Goal: Task Accomplishment & Management: Complete application form

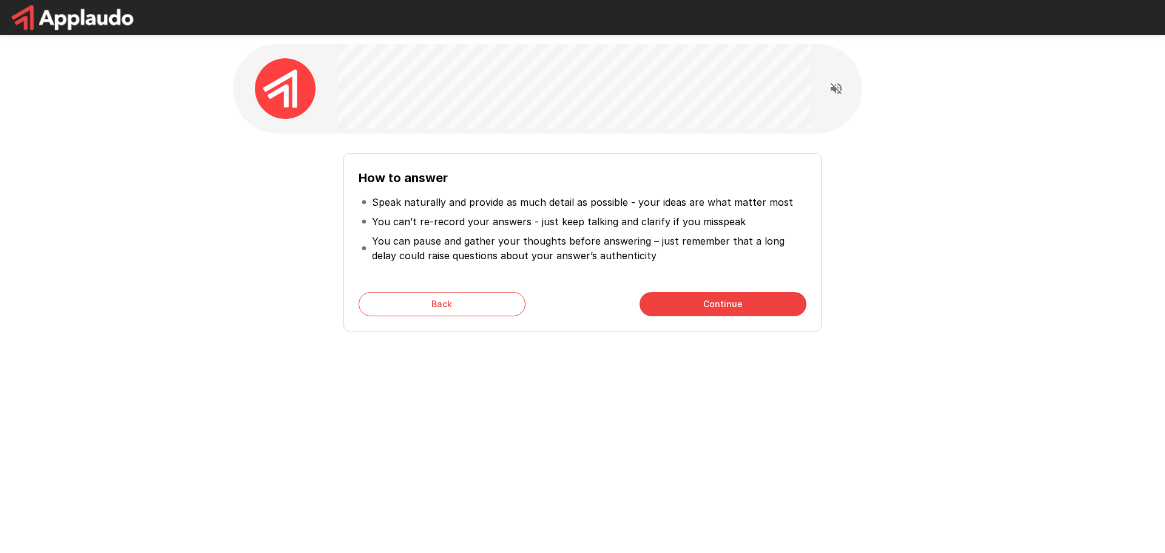
click at [689, 299] on button "Continue" at bounding box center [722, 304] width 167 height 24
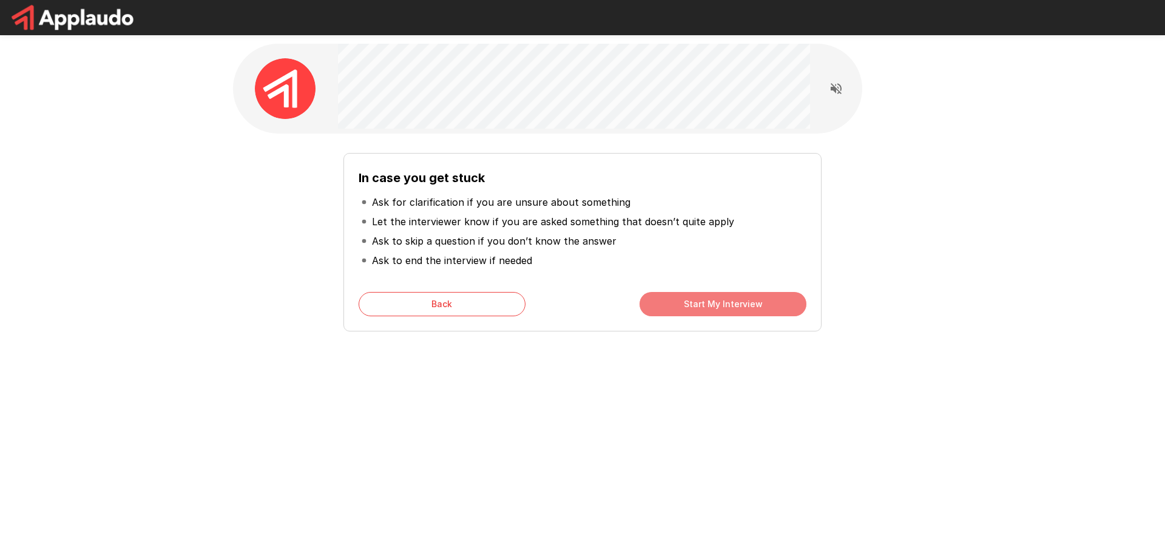
click at [725, 302] on button "Start My Interview" at bounding box center [722, 304] width 167 height 24
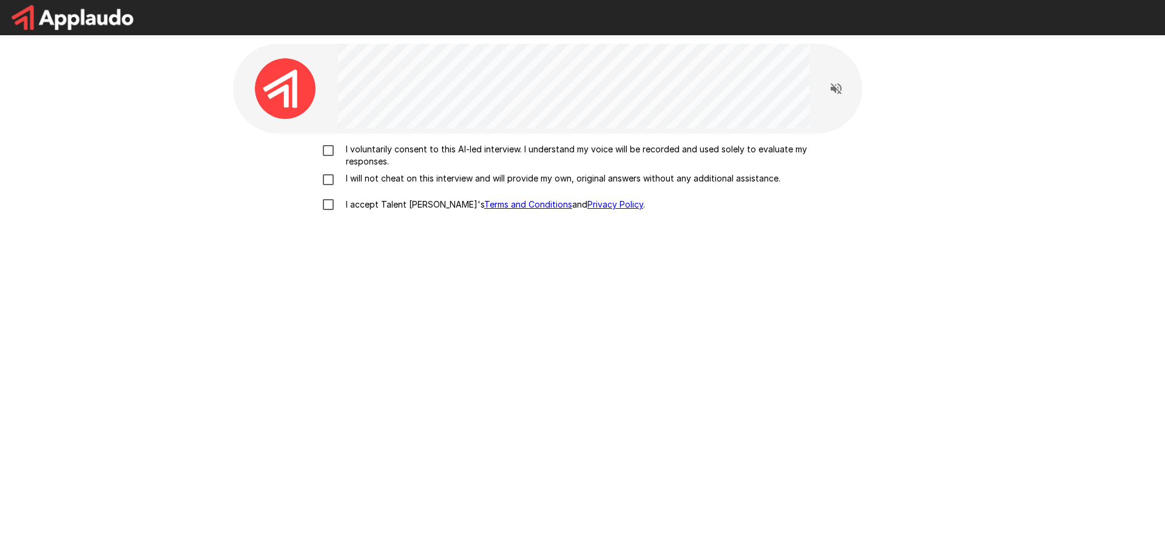
click at [394, 146] on p "I voluntarily consent to this AI-led interview. I understand my voice will be r…" at bounding box center [595, 155] width 508 height 24
click at [356, 182] on p "I will not cheat on this interview and will provide my own, original answers wi…" at bounding box center [560, 178] width 439 height 12
click at [342, 203] on p "I accept Talent Llama's Terms and Conditions and Privacy Policy ." at bounding box center [493, 204] width 304 height 12
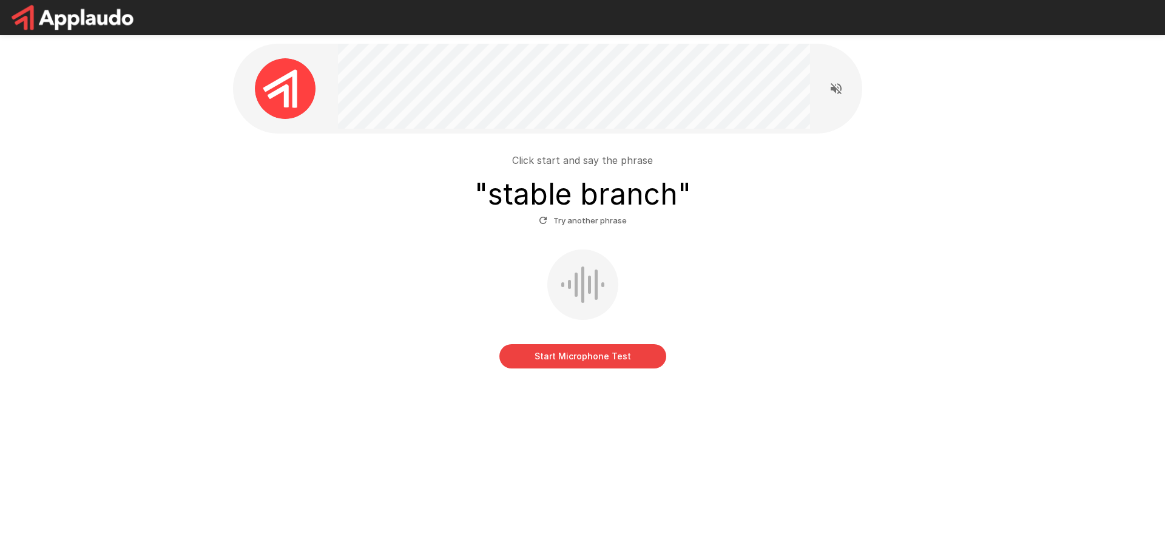
click at [555, 224] on button "Try another phrase" at bounding box center [583, 220] width 94 height 19
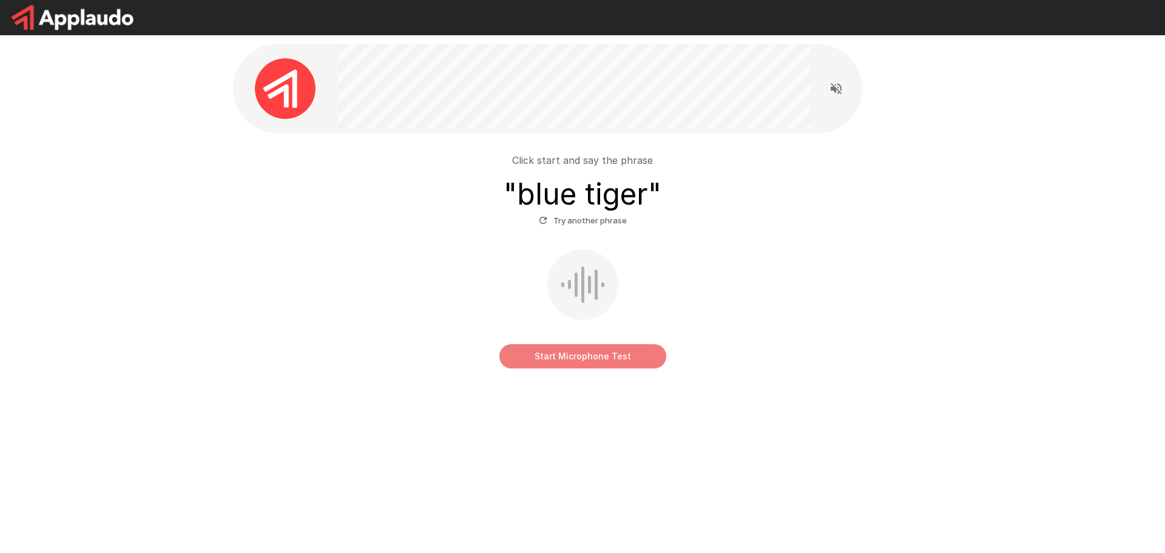
click at [567, 351] on button "Start Microphone Test" at bounding box center [582, 356] width 167 height 24
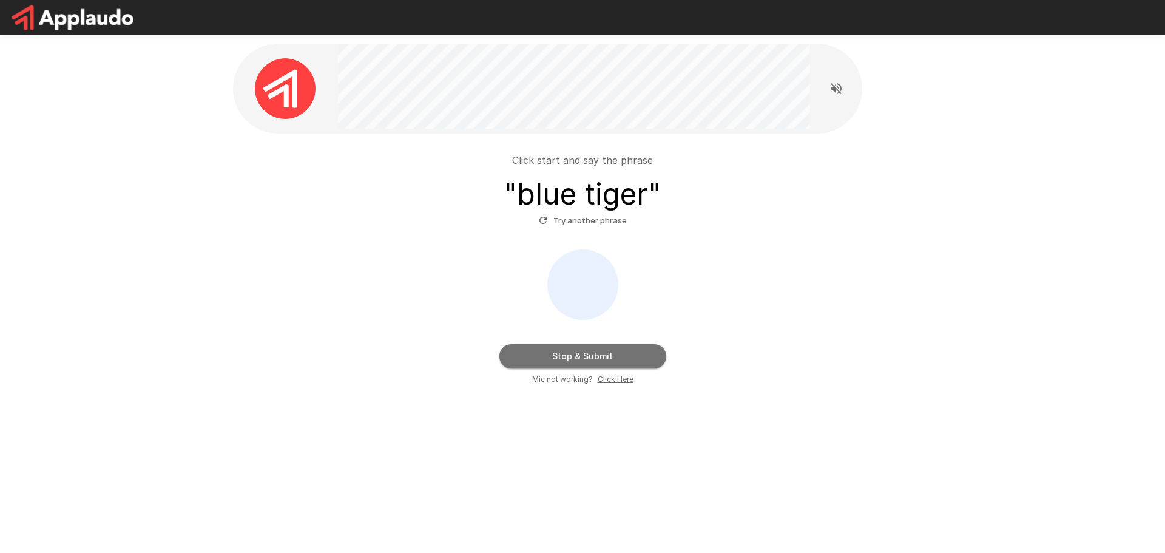
click at [573, 354] on button "Stop & Submit" at bounding box center [582, 356] width 167 height 24
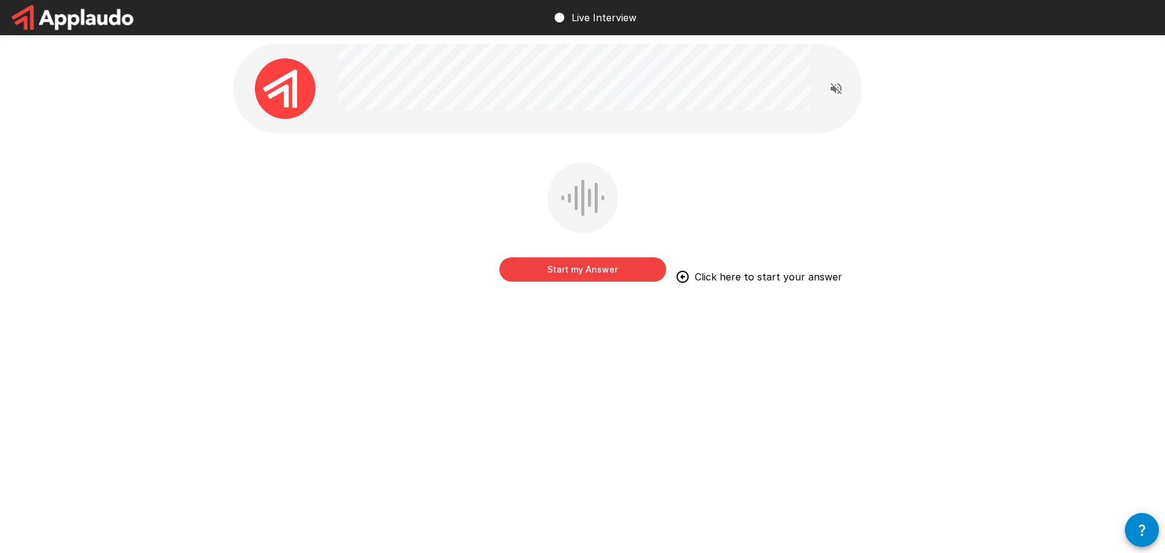
click at [605, 271] on button "Start my Answer" at bounding box center [582, 269] width 167 height 24
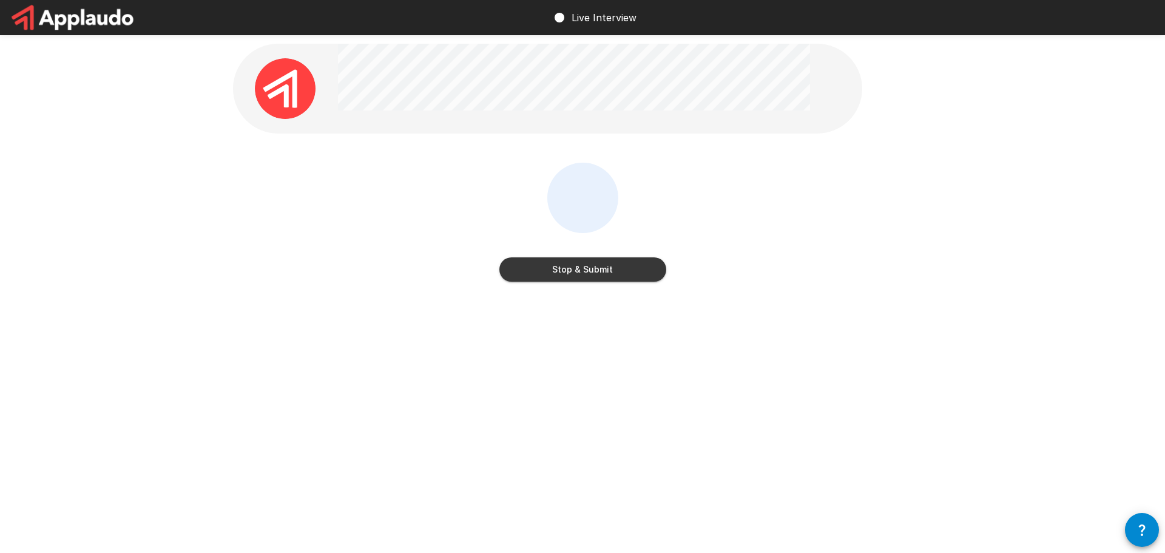
click at [605, 271] on button "Stop & Submit" at bounding box center [582, 269] width 167 height 24
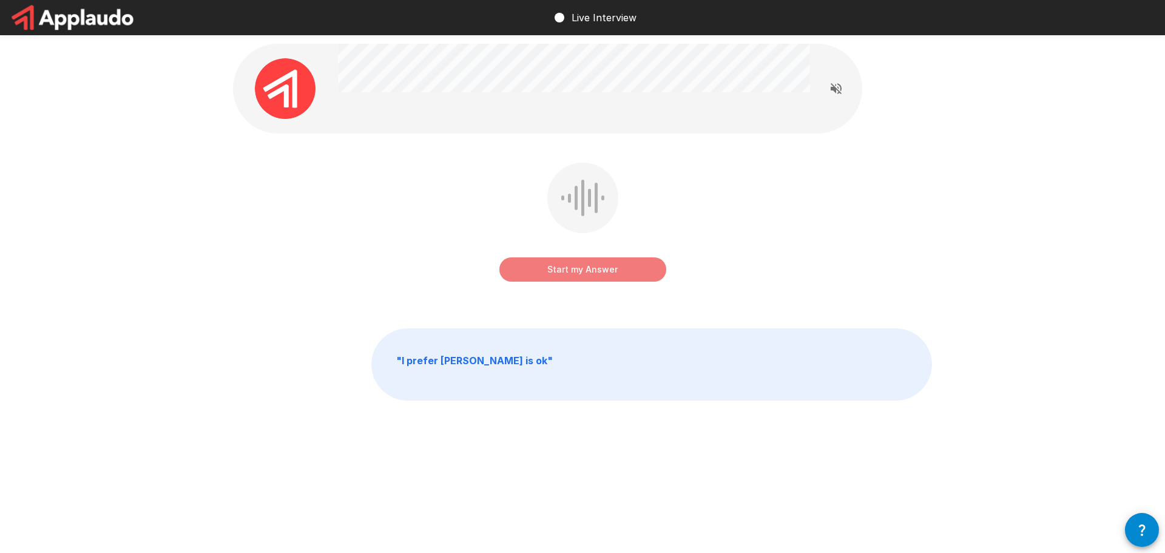
click at [606, 272] on button "Start my Answer" at bounding box center [582, 269] width 167 height 24
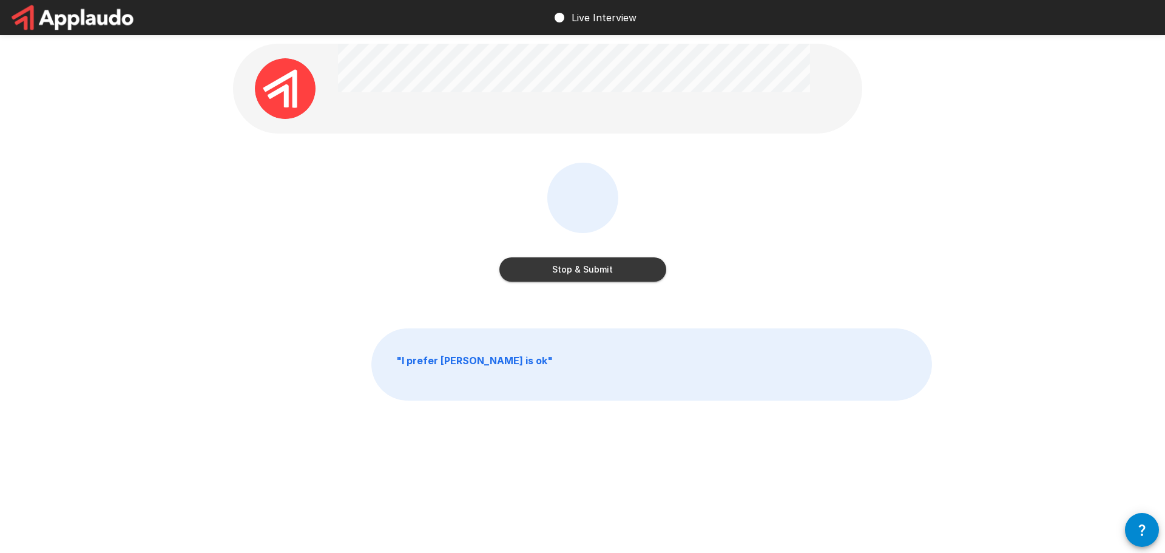
click at [606, 272] on button "Stop & Submit" at bounding box center [582, 269] width 167 height 24
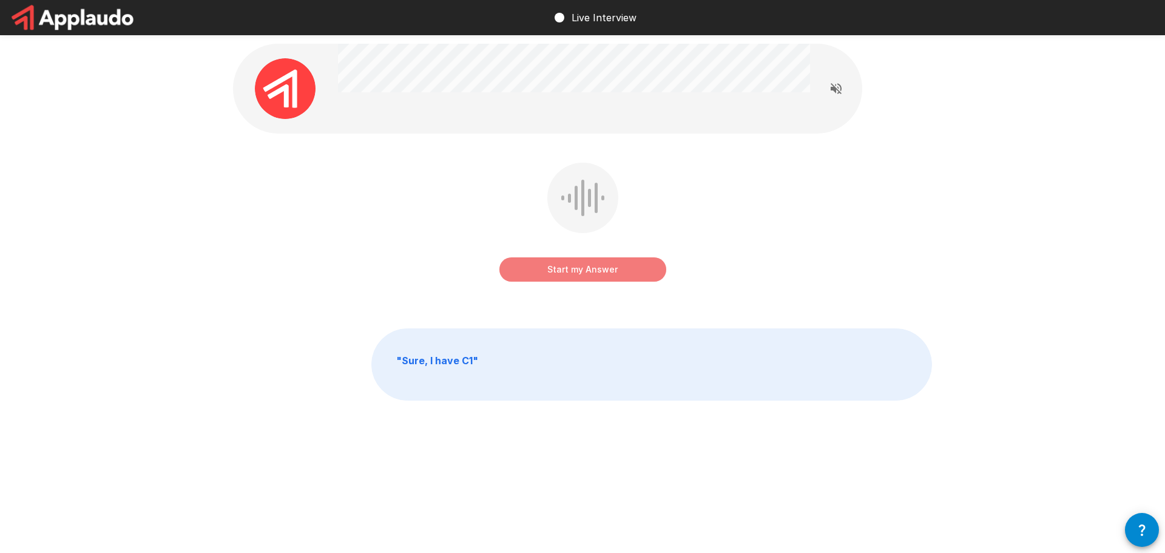
click at [606, 272] on button "Start my Answer" at bounding box center [582, 269] width 167 height 24
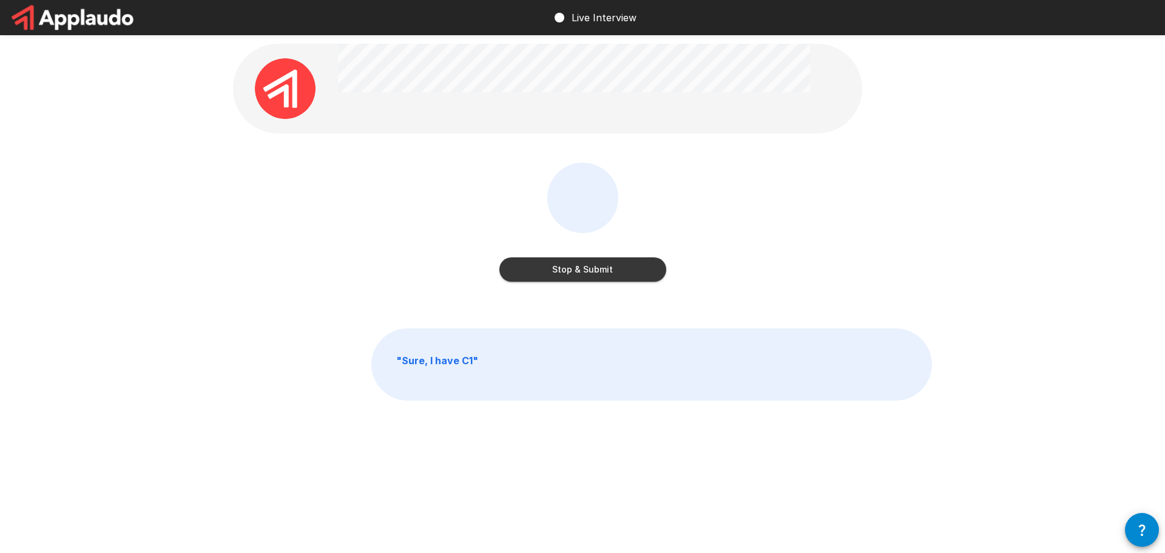
click at [606, 272] on button "Stop & Submit" at bounding box center [582, 269] width 167 height 24
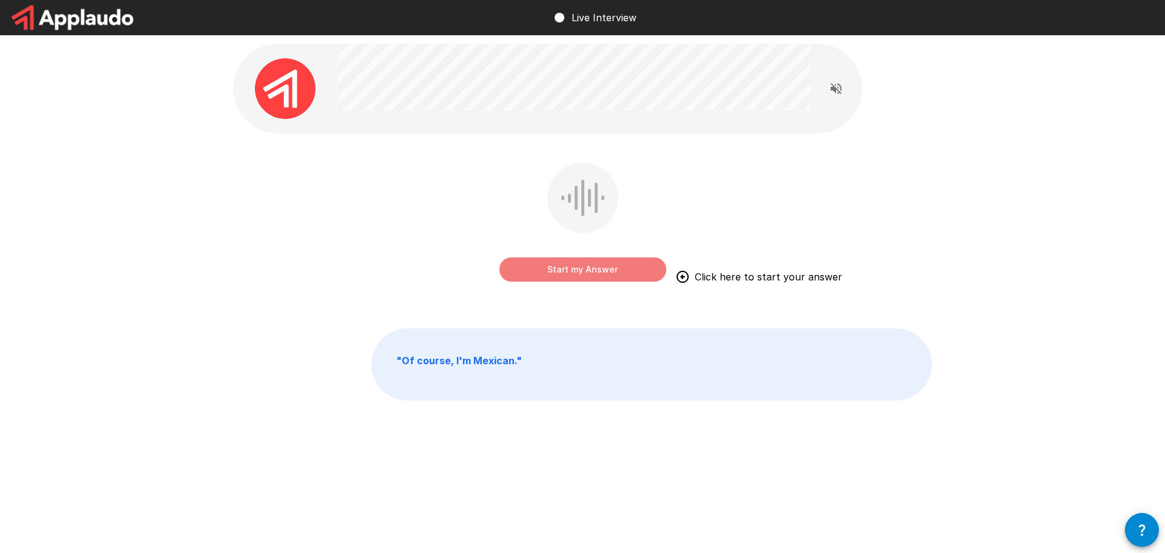
click at [606, 272] on button "Start my Answer" at bounding box center [582, 269] width 167 height 24
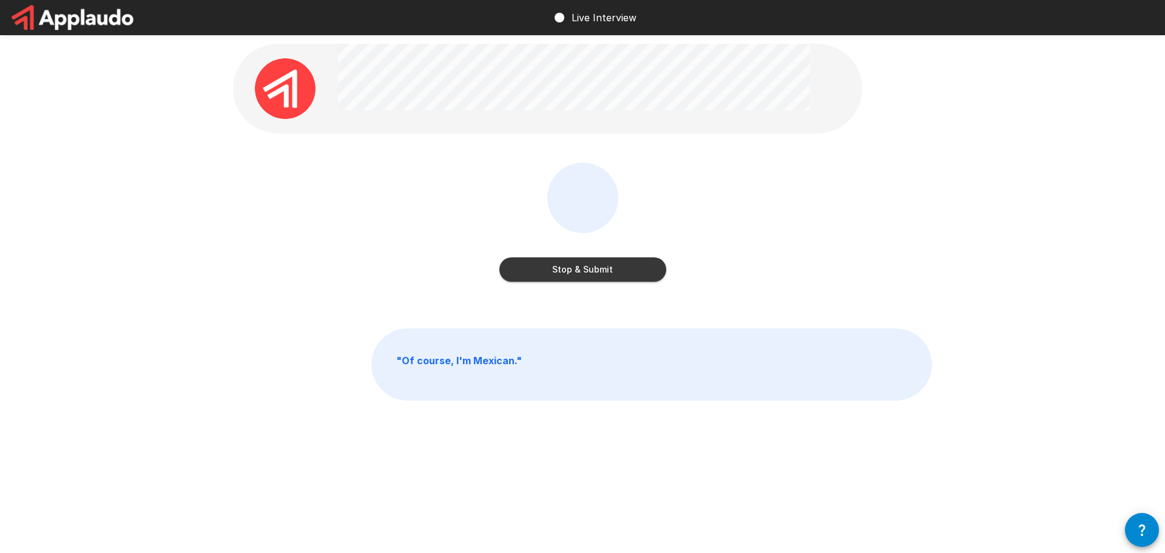
click at [606, 272] on button "Stop & Submit" at bounding box center [582, 269] width 167 height 24
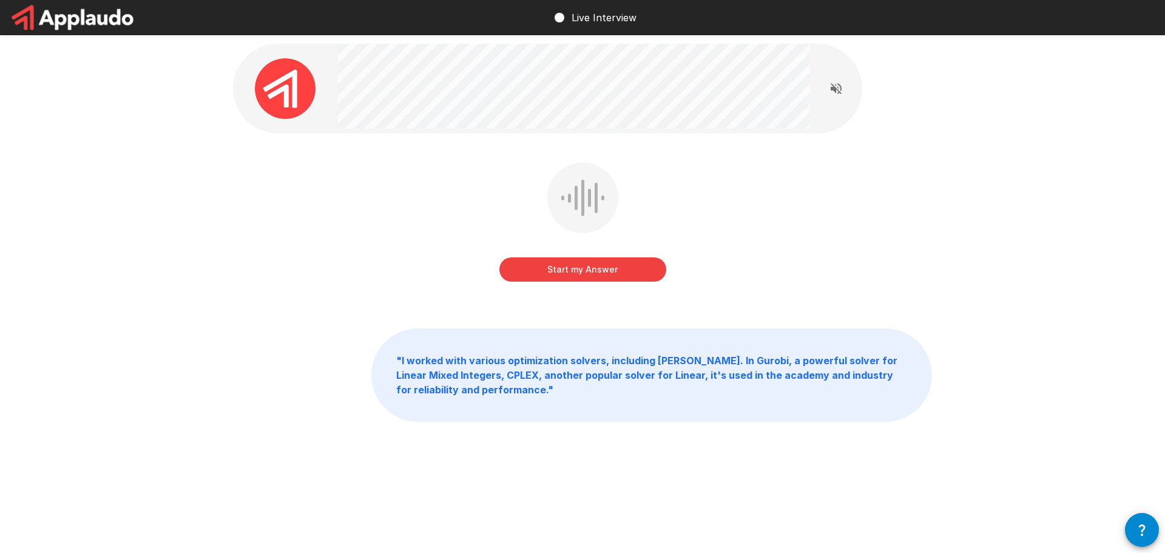
click at [606, 272] on button "Start my Answer" at bounding box center [582, 269] width 167 height 24
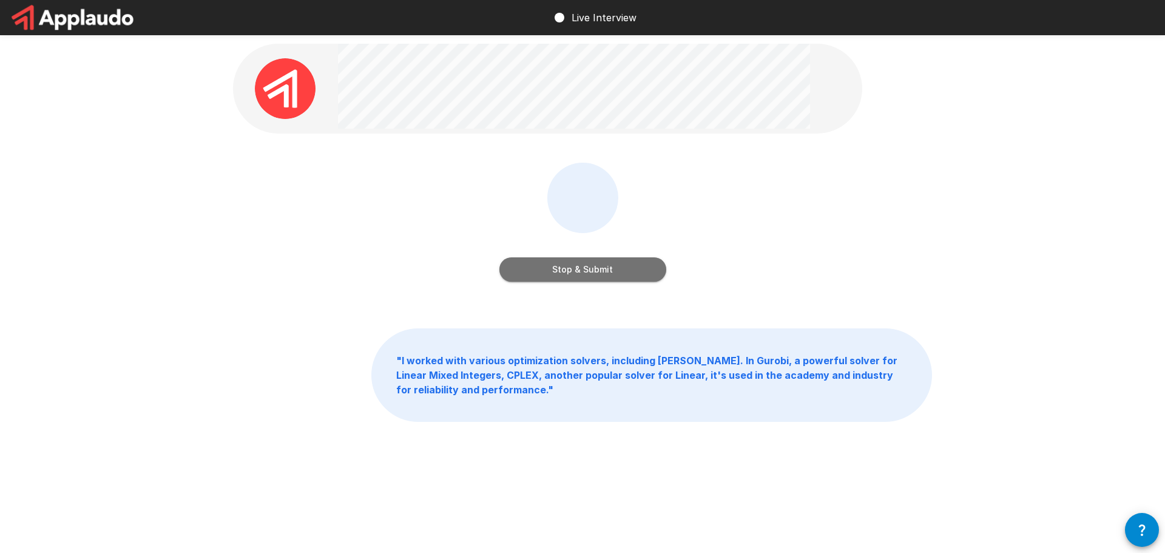
click at [606, 271] on button "Stop & Submit" at bounding box center [582, 269] width 167 height 24
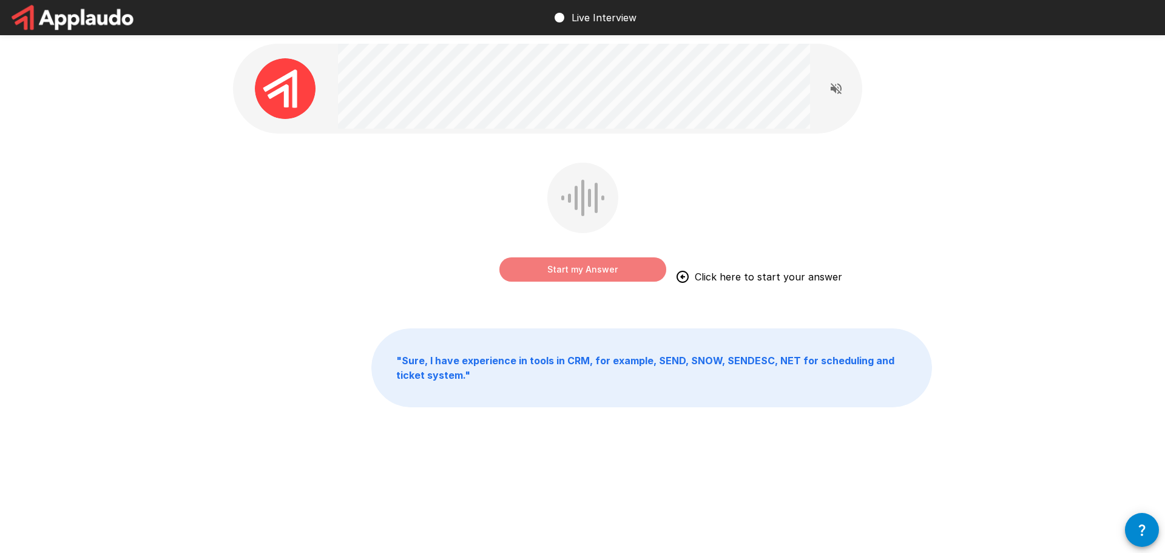
click at [606, 271] on button "Start my Answer" at bounding box center [582, 269] width 167 height 24
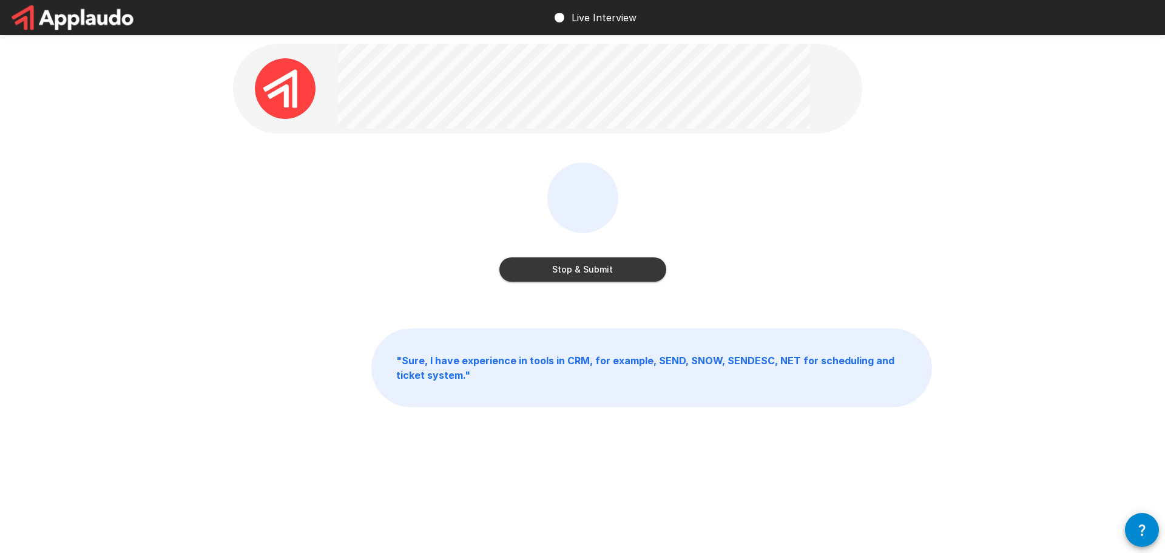
click at [606, 271] on button "Stop & Submit" at bounding box center [582, 269] width 167 height 24
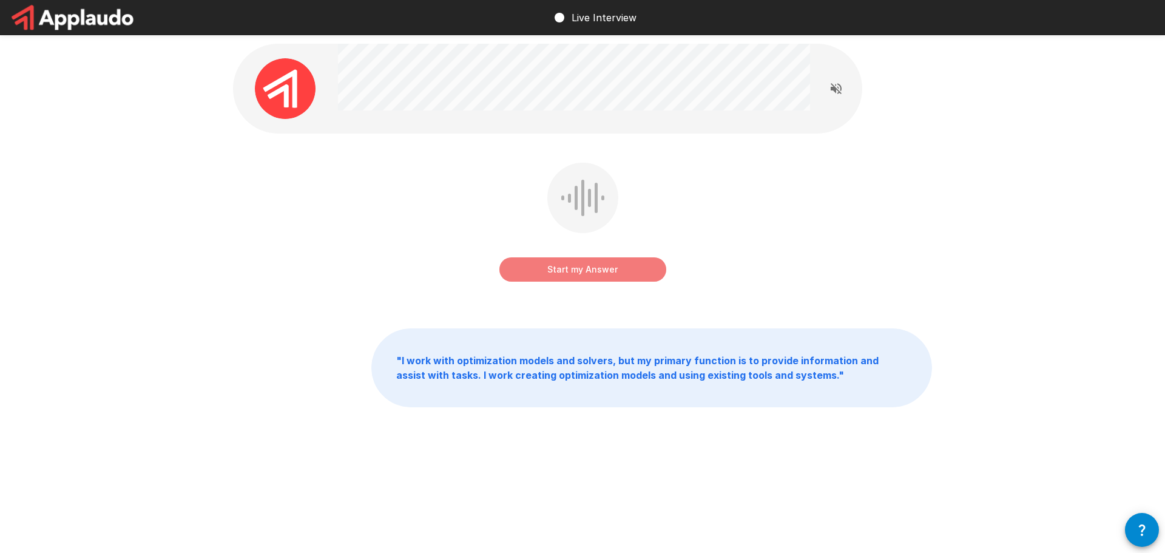
click at [606, 271] on button "Start my Answer" at bounding box center [582, 269] width 167 height 24
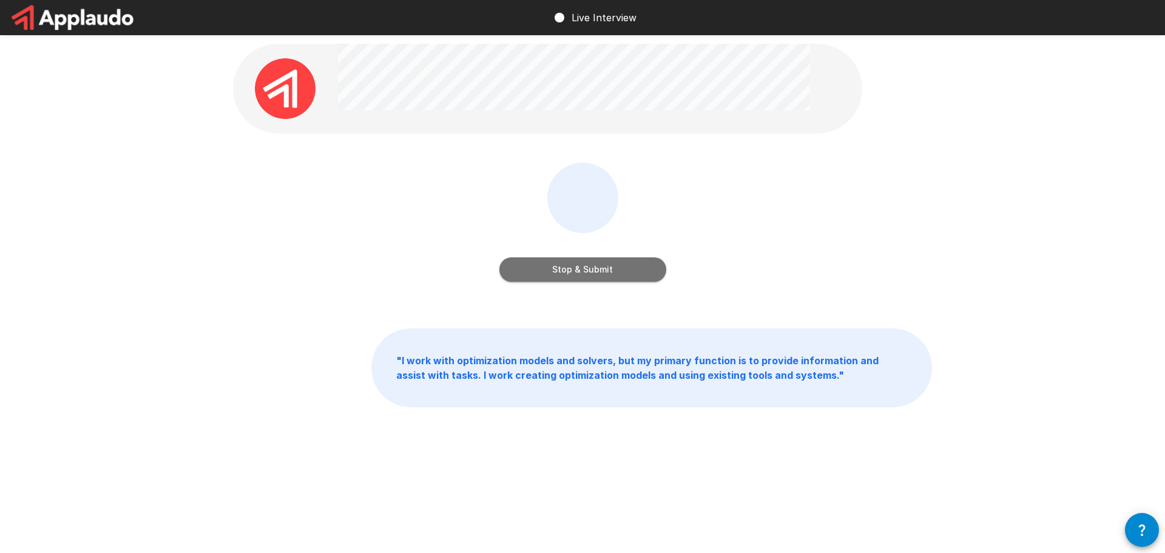
click at [606, 271] on button "Stop & Submit" at bounding box center [582, 269] width 167 height 24
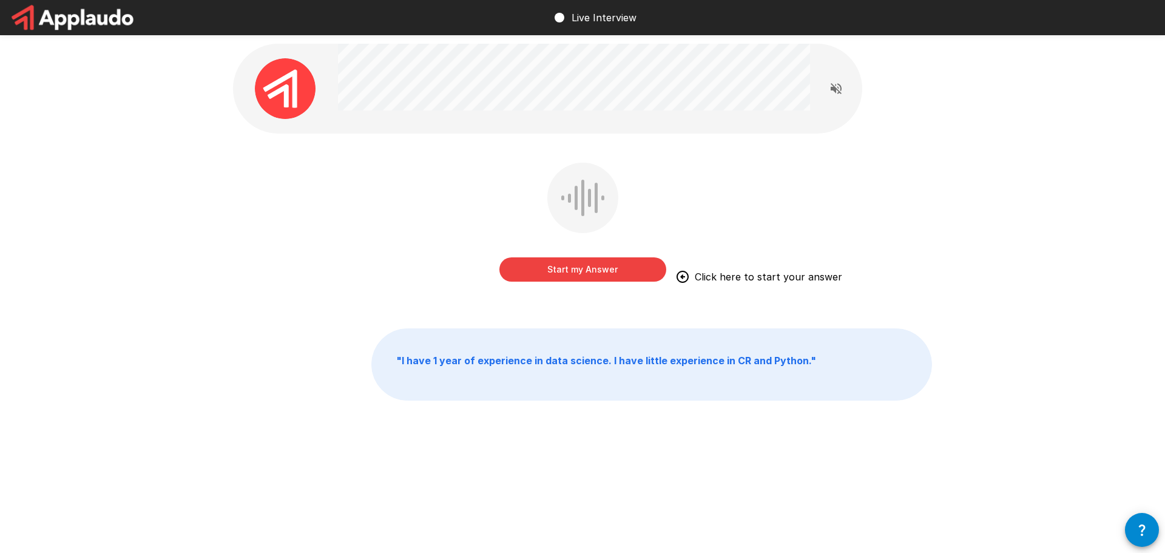
click at [606, 271] on button "Start my Answer" at bounding box center [582, 269] width 167 height 24
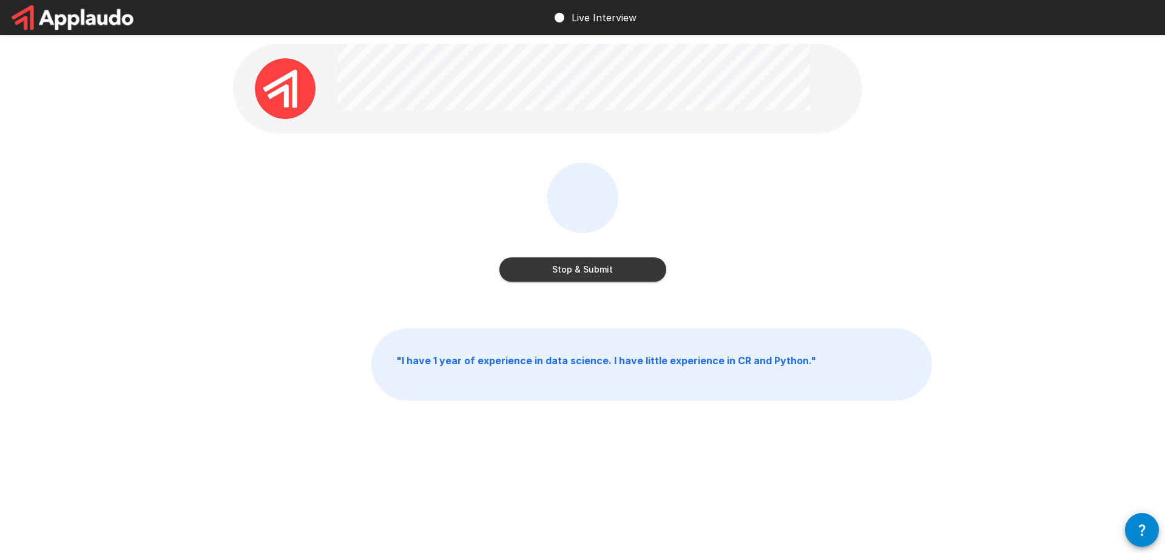
click at [606, 271] on button "Stop & Submit" at bounding box center [582, 269] width 167 height 24
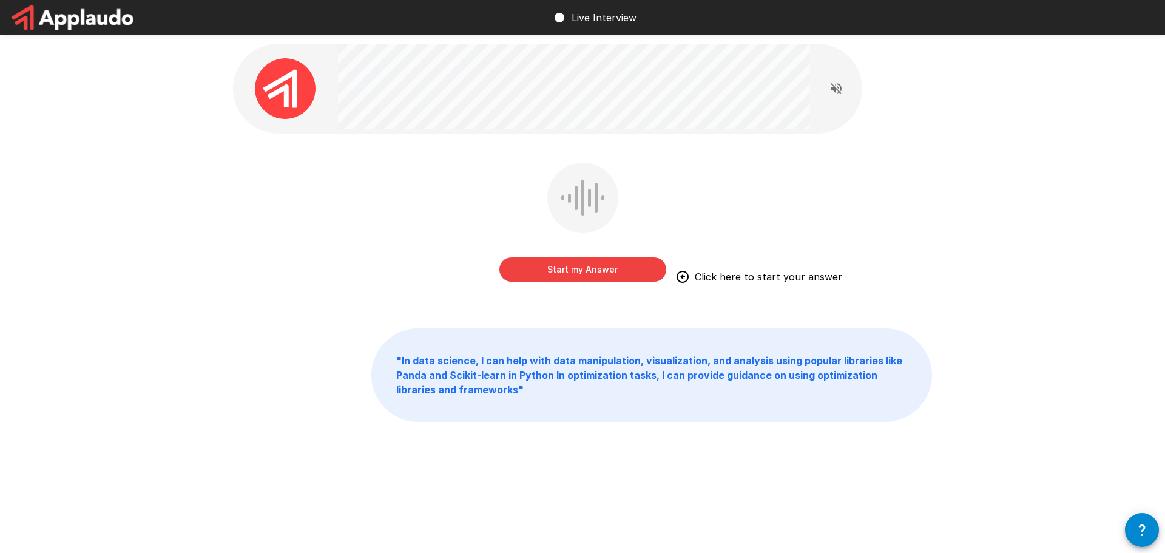
click at [606, 271] on button "Start my Answer" at bounding box center [582, 269] width 167 height 24
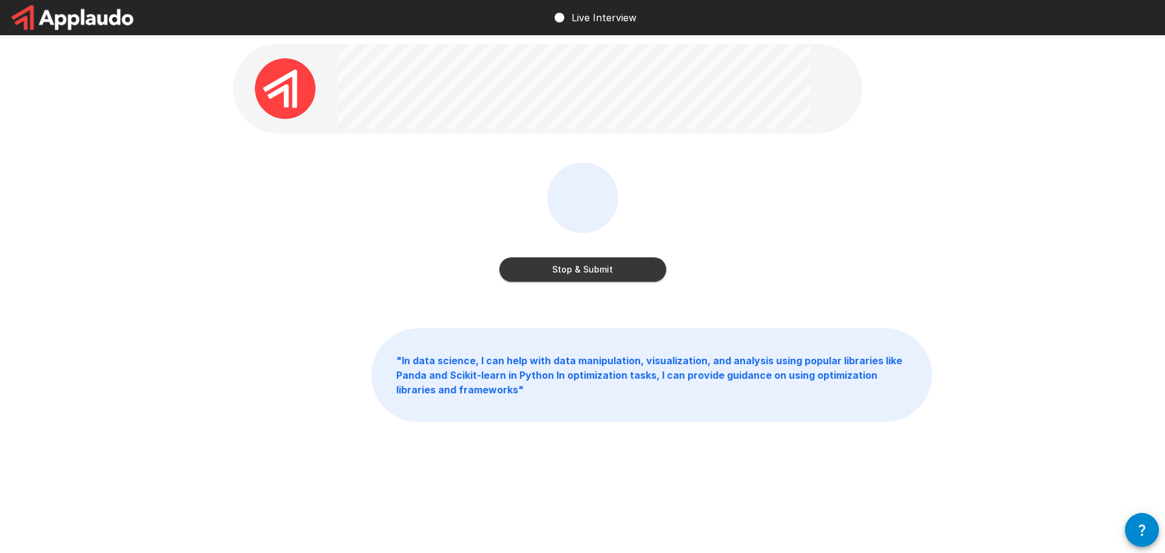
click at [606, 271] on button "Stop & Submit" at bounding box center [582, 269] width 167 height 24
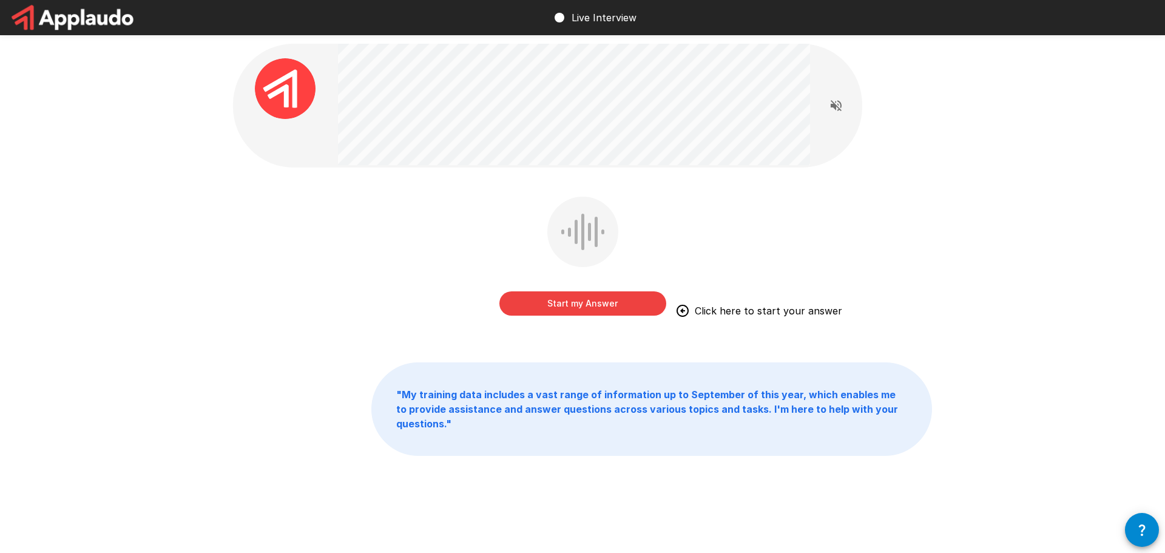
click at [547, 308] on button "Start my Answer" at bounding box center [582, 303] width 167 height 24
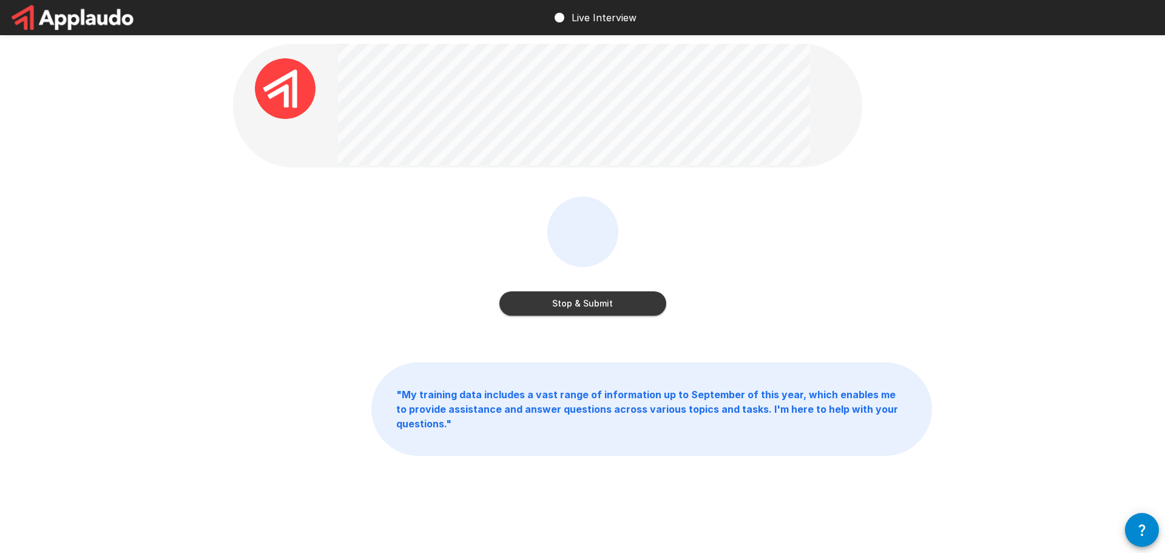
click at [547, 307] on button "Stop & Submit" at bounding box center [582, 303] width 167 height 24
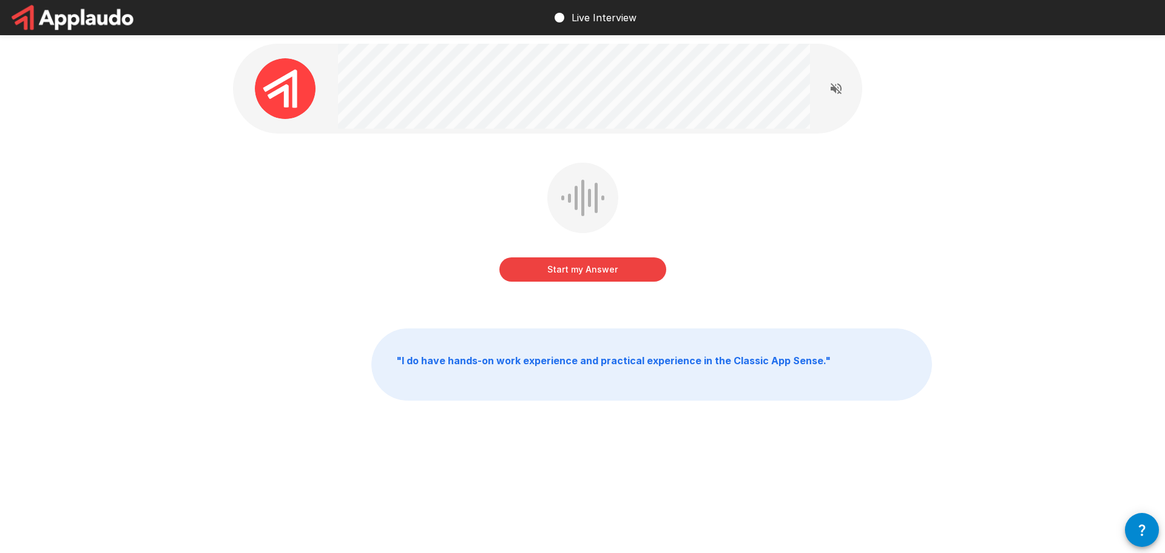
click at [599, 266] on button "Start my Answer" at bounding box center [582, 269] width 167 height 24
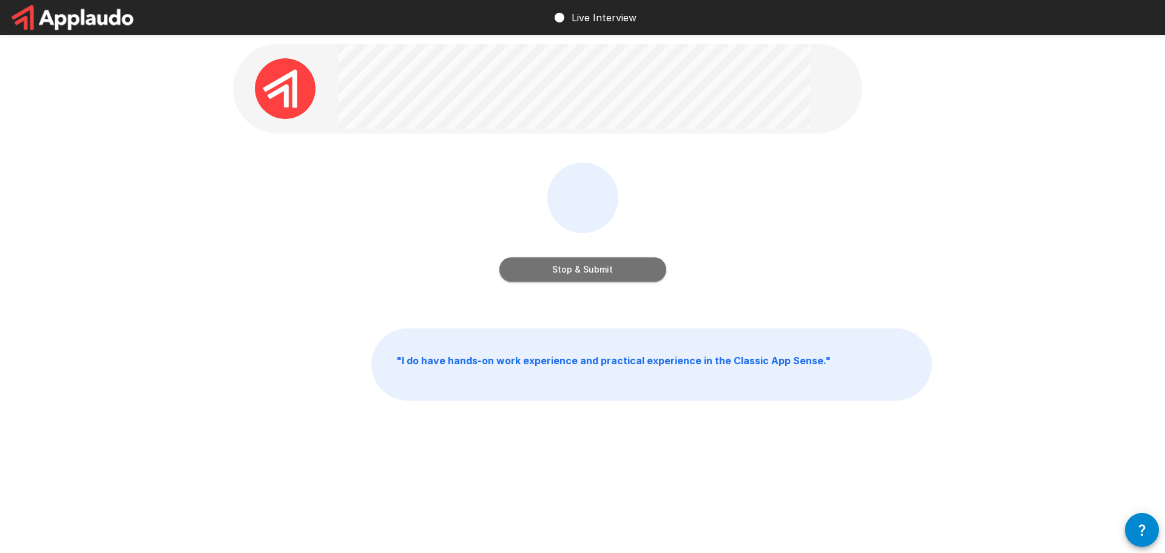
click at [599, 267] on button "Stop & Submit" at bounding box center [582, 269] width 167 height 24
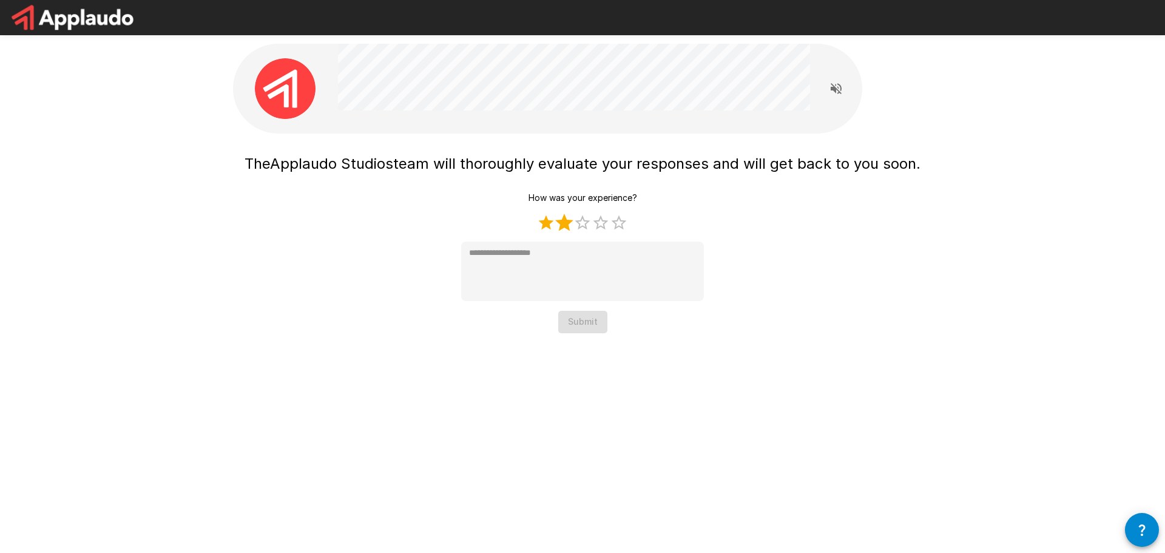
click at [561, 217] on label "2 Stars" at bounding box center [564, 223] width 18 height 18
type textarea "*"
